Goal: Transaction & Acquisition: Purchase product/service

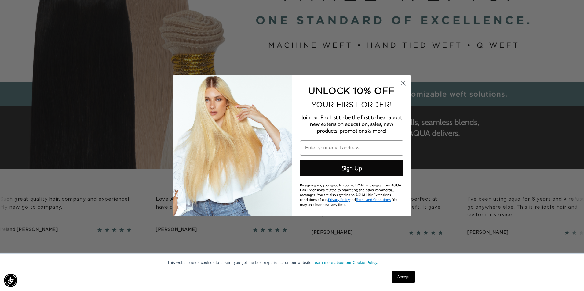
click at [406, 83] on circle "Close dialog" at bounding box center [403, 83] width 10 height 10
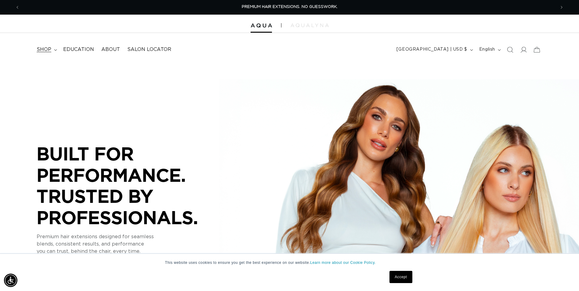
click at [43, 48] on span "shop" at bounding box center [44, 49] width 15 height 6
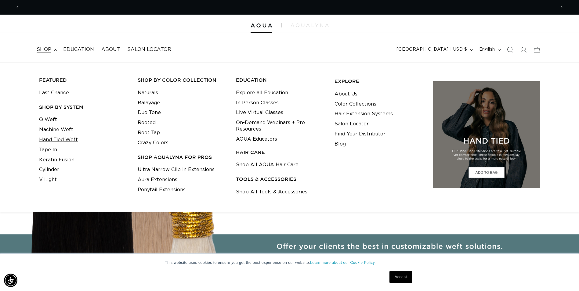
scroll to position [0, 1072]
click at [53, 130] on link "Machine Weft" at bounding box center [56, 130] width 34 height 10
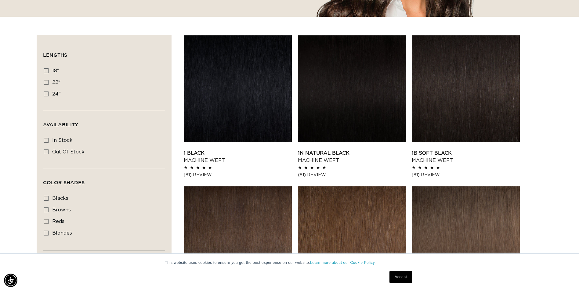
scroll to position [0, 536]
click at [47, 82] on icon at bounding box center [46, 82] width 5 height 5
click at [47, 82] on input "22" 22" (33 products)" at bounding box center [46, 82] width 5 height 5
checkbox input "true"
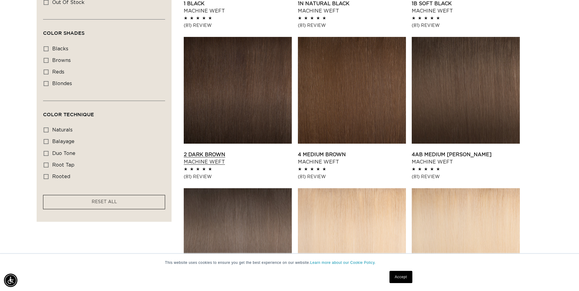
scroll to position [336, 0]
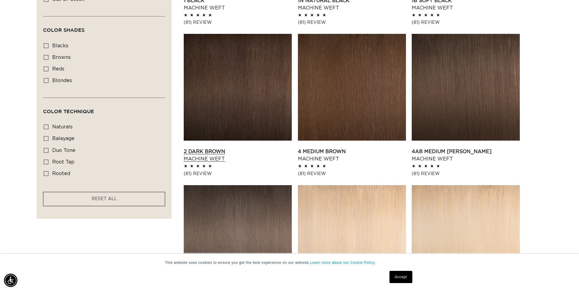
click at [216, 148] on link "2 Dark Brown Machine Weft" at bounding box center [238, 155] width 108 height 15
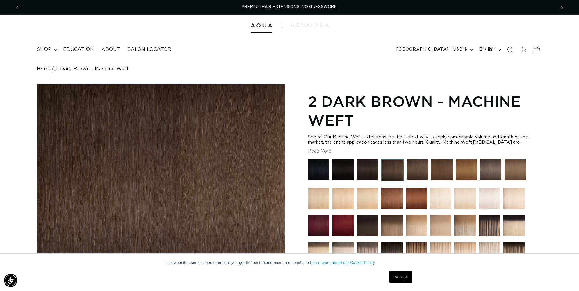
click at [318, 22] on div at bounding box center [289, 24] width 579 height 18
click at [318, 23] on div at bounding box center [289, 24] width 579 height 18
click at [319, 24] on img at bounding box center [310, 26] width 38 height 4
